Goal: Browse casually: Explore the website without a specific task or goal

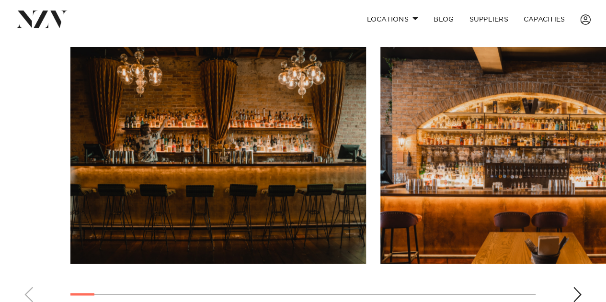
scroll to position [719, 0]
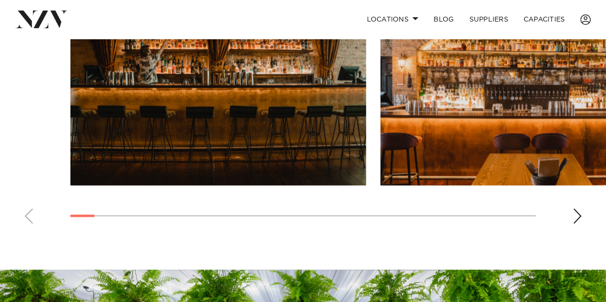
click at [577, 219] on div "Next slide" at bounding box center [577, 215] width 10 height 15
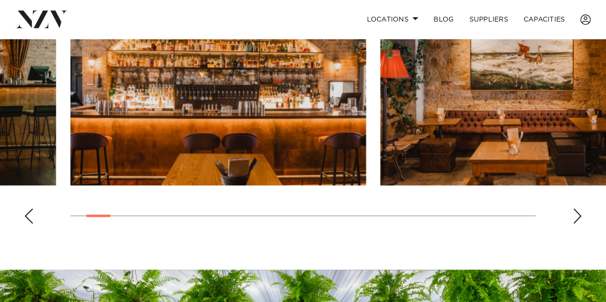
click at [577, 219] on div "Next slide" at bounding box center [577, 215] width 10 height 15
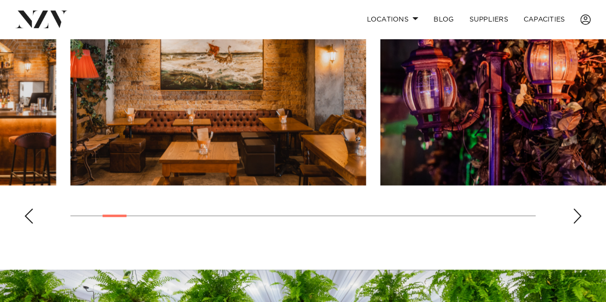
click at [577, 219] on div "Next slide" at bounding box center [577, 215] width 10 height 15
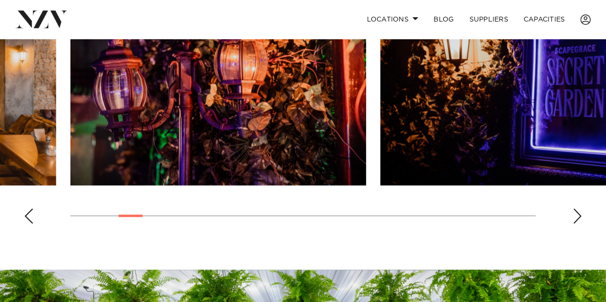
click at [577, 219] on div "Next slide" at bounding box center [577, 215] width 10 height 15
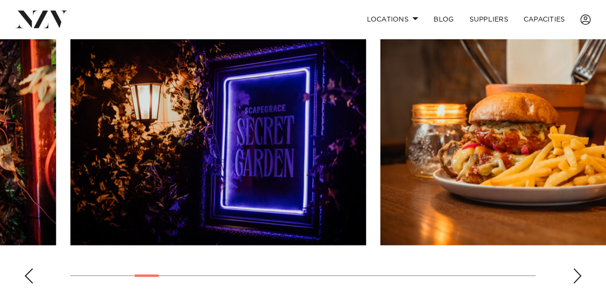
scroll to position [659, 0]
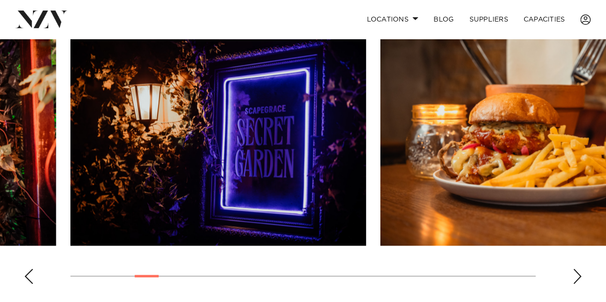
click at [577, 279] on div "Next slide" at bounding box center [577, 276] width 10 height 15
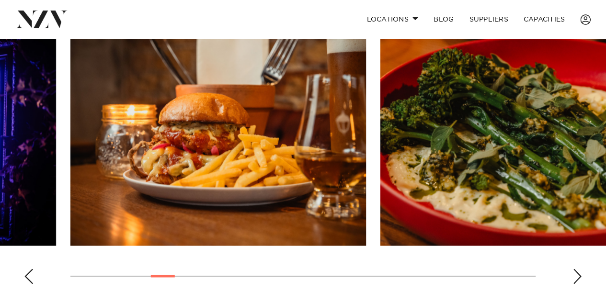
click at [577, 279] on div "Next slide" at bounding box center [577, 276] width 10 height 15
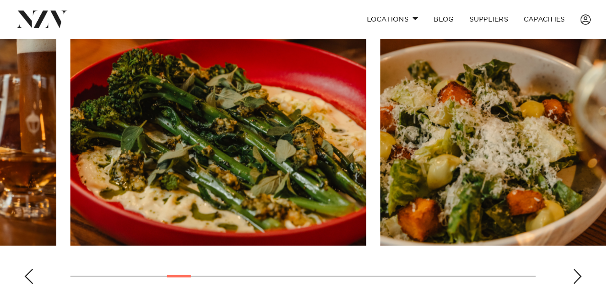
click at [577, 279] on div "Next slide" at bounding box center [577, 276] width 10 height 15
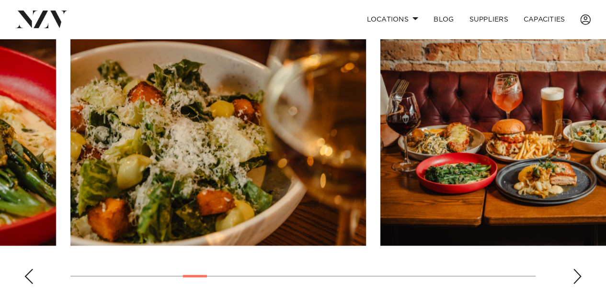
click at [577, 279] on div "Next slide" at bounding box center [577, 276] width 10 height 15
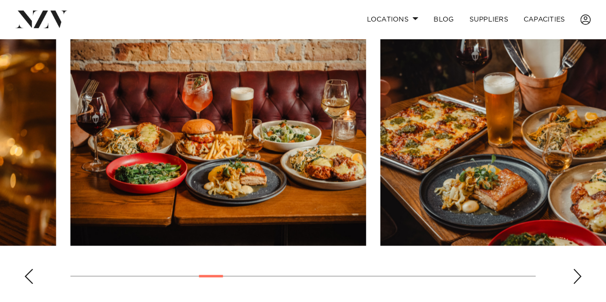
click at [577, 279] on div "Next slide" at bounding box center [577, 276] width 10 height 15
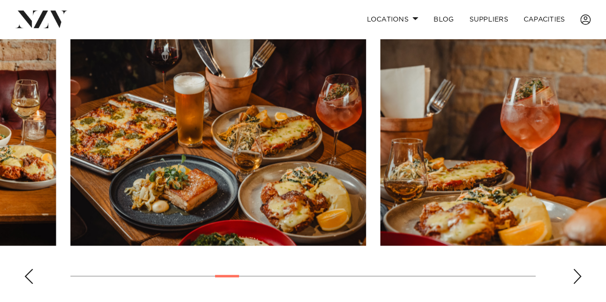
click at [577, 279] on div "Next slide" at bounding box center [577, 276] width 10 height 15
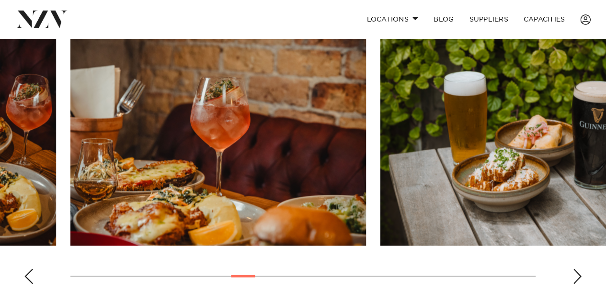
click at [577, 279] on div "Next slide" at bounding box center [577, 276] width 10 height 15
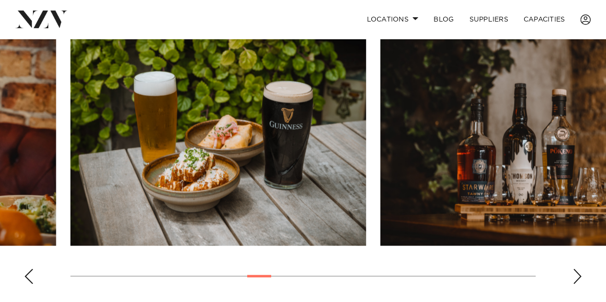
click at [577, 279] on div "Next slide" at bounding box center [577, 276] width 10 height 15
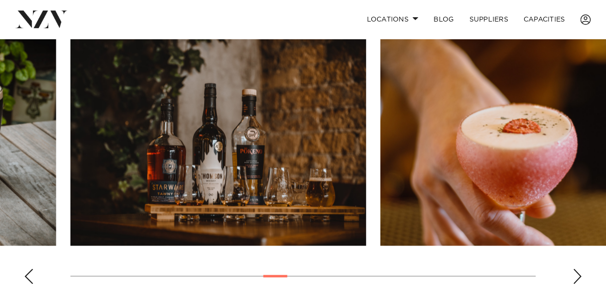
click at [577, 279] on div "Next slide" at bounding box center [577, 276] width 10 height 15
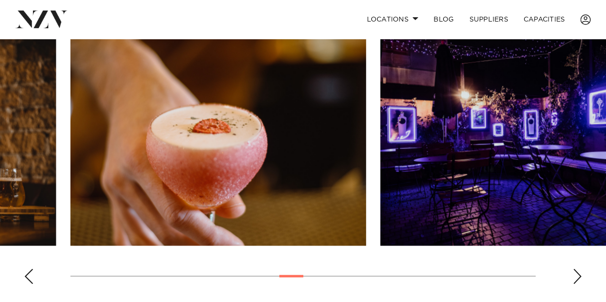
click at [577, 279] on div "Next slide" at bounding box center [577, 276] width 10 height 15
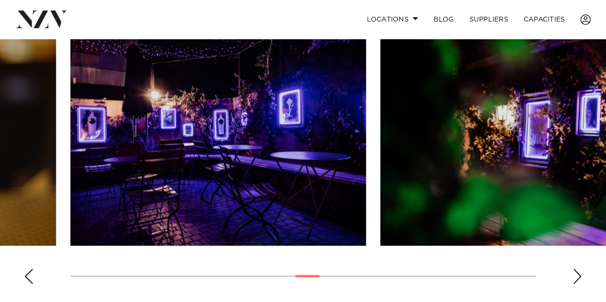
click at [577, 279] on div "Next slide" at bounding box center [577, 276] width 10 height 15
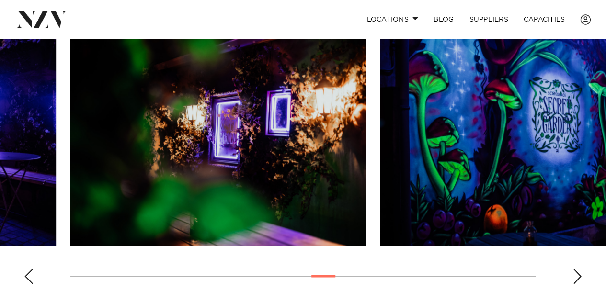
click at [577, 279] on div "Next slide" at bounding box center [577, 276] width 10 height 15
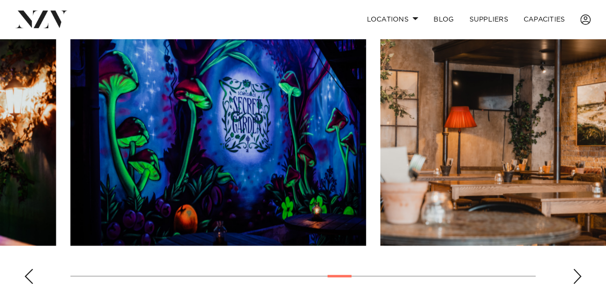
click at [577, 279] on div "Next slide" at bounding box center [577, 276] width 10 height 15
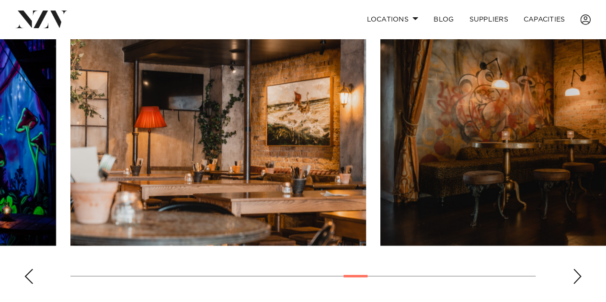
click at [577, 279] on div "Next slide" at bounding box center [577, 276] width 10 height 15
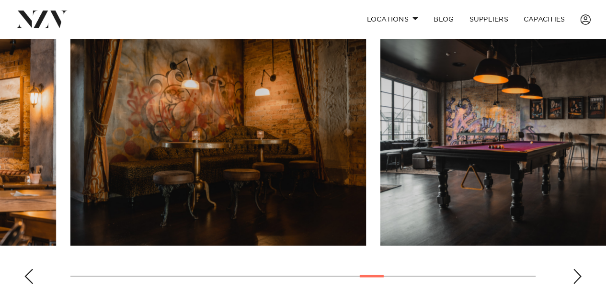
click at [577, 279] on div "Next slide" at bounding box center [577, 276] width 10 height 15
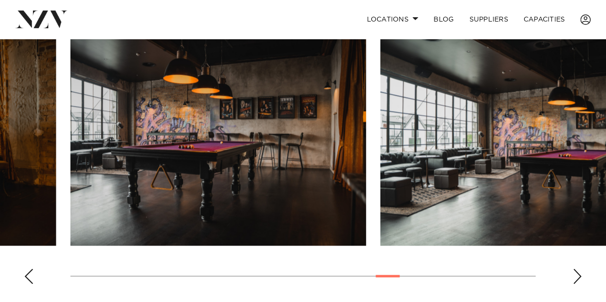
click at [577, 279] on div "Next slide" at bounding box center [577, 276] width 10 height 15
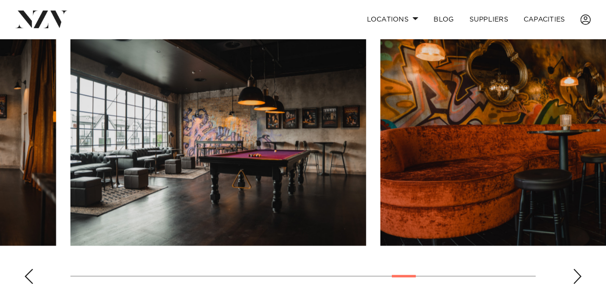
click at [577, 279] on div "Next slide" at bounding box center [577, 276] width 10 height 15
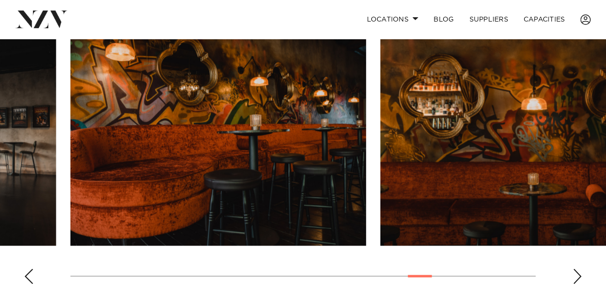
click at [577, 279] on div "Next slide" at bounding box center [577, 276] width 10 height 15
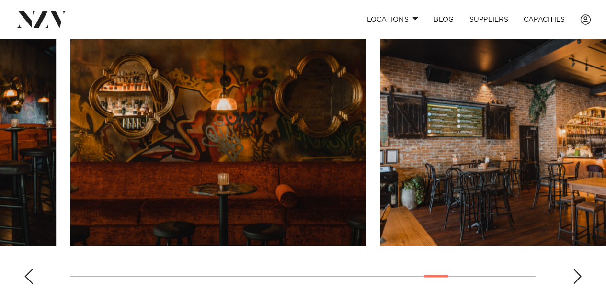
click at [577, 279] on div "Next slide" at bounding box center [577, 276] width 10 height 15
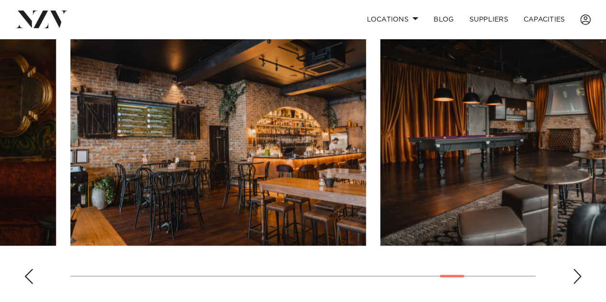
click at [577, 279] on div "Next slide" at bounding box center [577, 276] width 10 height 15
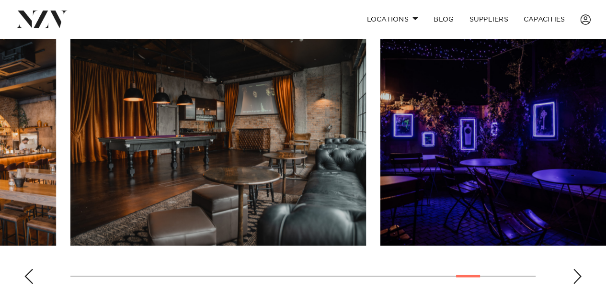
click at [577, 279] on div "Next slide" at bounding box center [577, 276] width 10 height 15
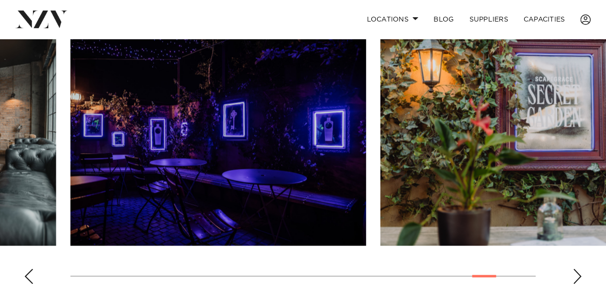
click at [577, 279] on div "Next slide" at bounding box center [577, 276] width 10 height 15
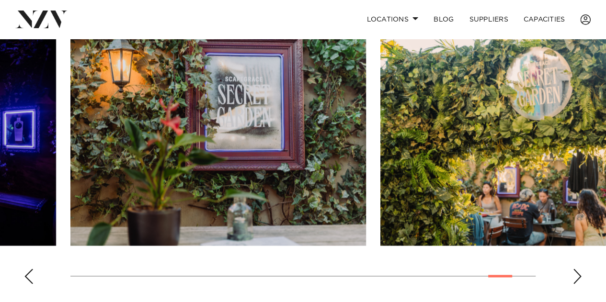
click at [577, 279] on div "Next slide" at bounding box center [577, 276] width 10 height 15
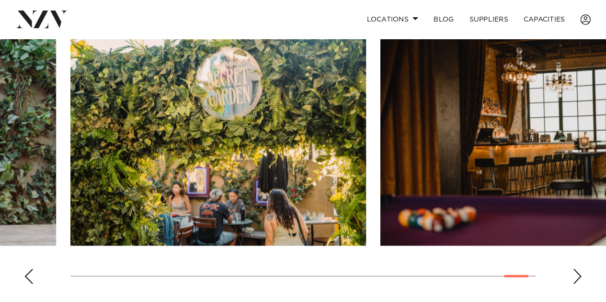
click at [577, 279] on div "Next slide" at bounding box center [577, 276] width 10 height 15
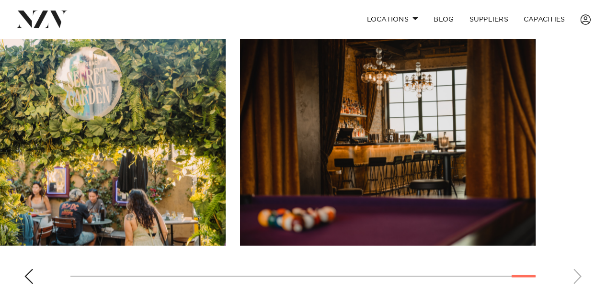
click at [577, 279] on swiper-container at bounding box center [303, 160] width 606 height 263
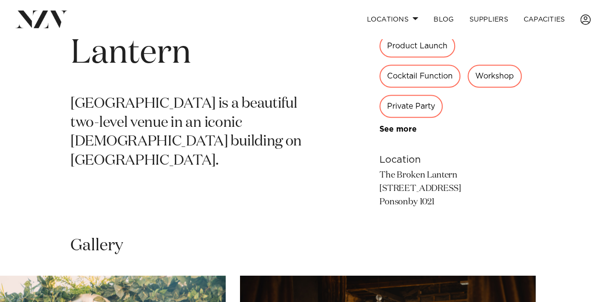
scroll to position [393, 0]
